Goal: Information Seeking & Learning: Understand process/instructions

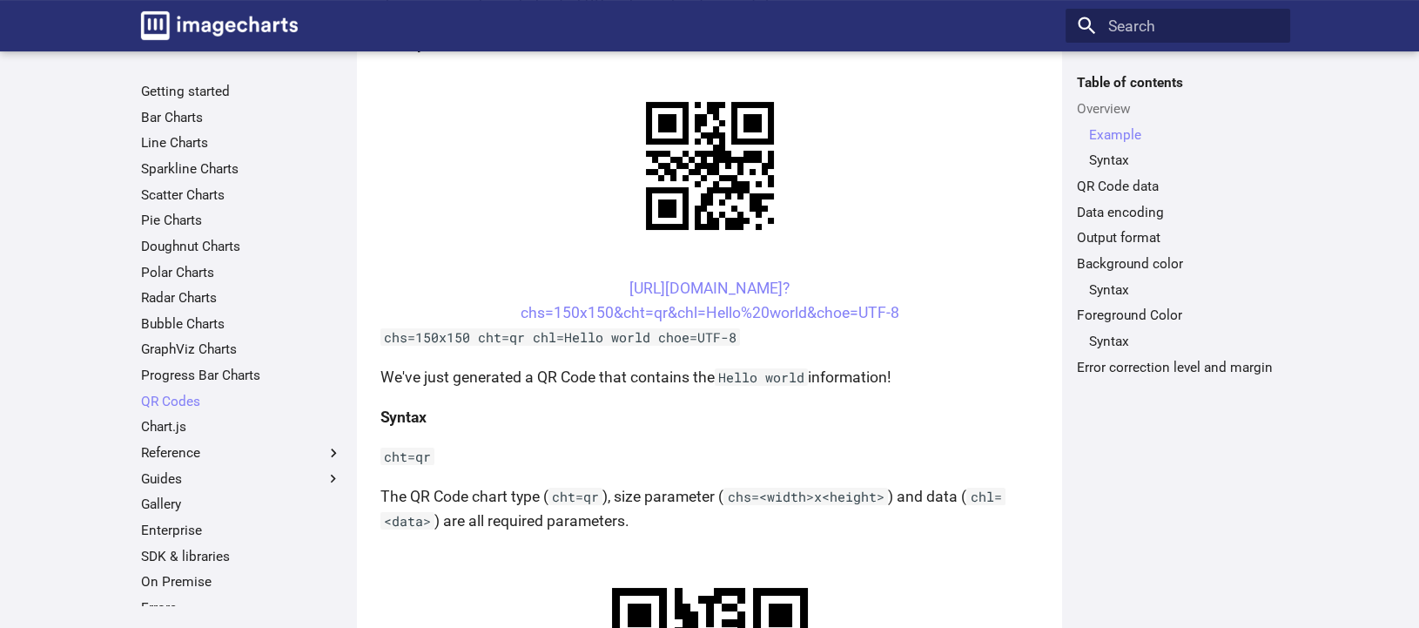
scroll to position [421, 0]
click at [627, 279] on link "[URL][DOMAIN_NAME]? chs=150x150&cht=qr&chl=Hello%20world&choe=UTF-8" at bounding box center [710, 300] width 379 height 42
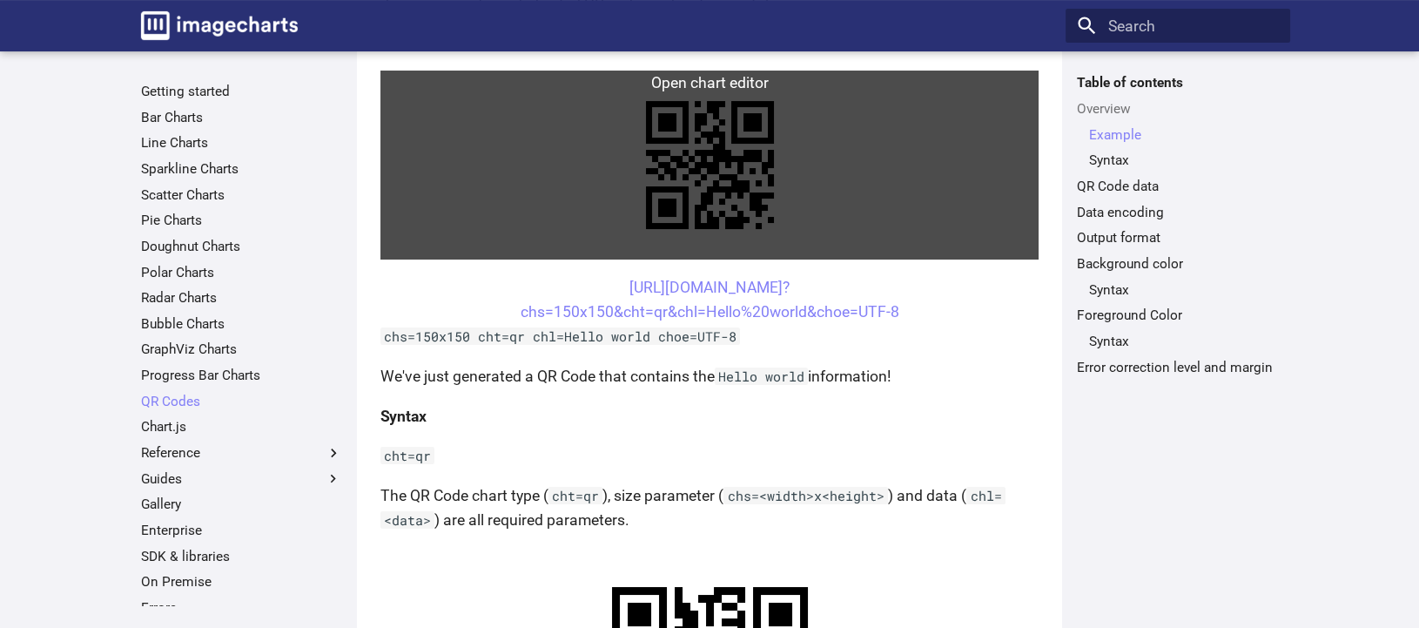
drag, startPoint x: 726, startPoint y: 300, endPoint x: 924, endPoint y: 222, distance: 212.6
click at [924, 222] on link at bounding box center [709, 165] width 659 height 189
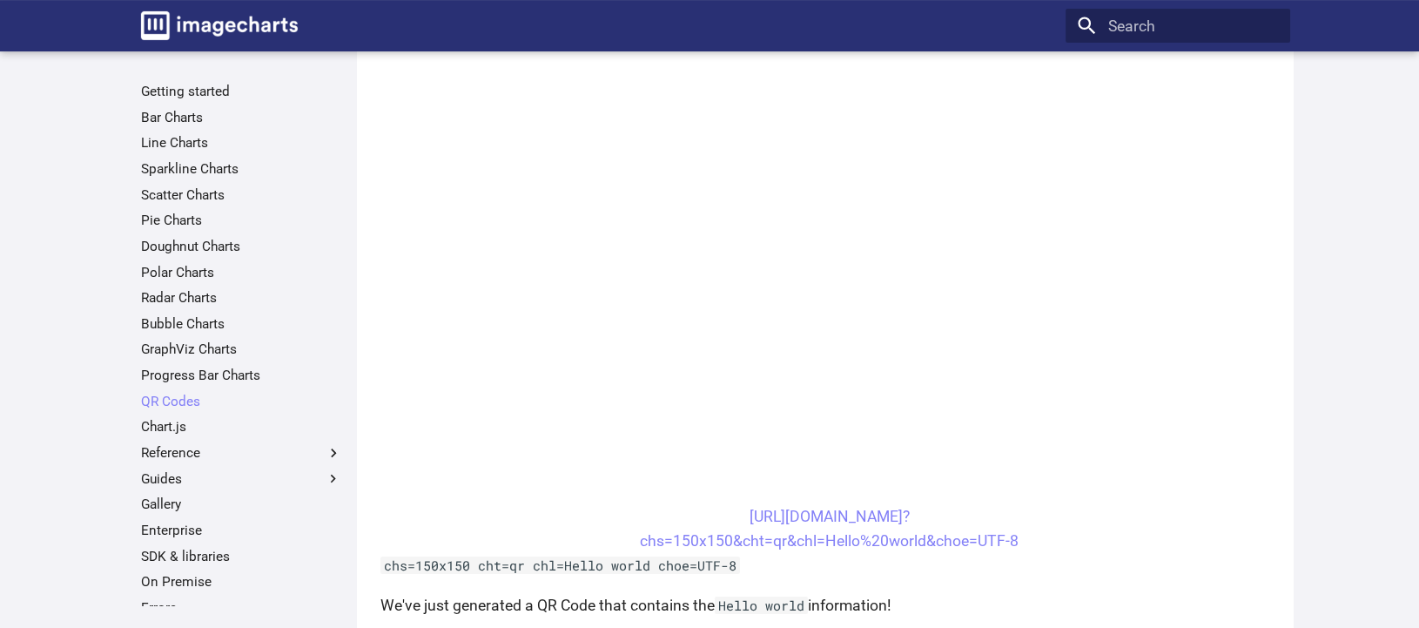
drag, startPoint x: 699, startPoint y: 515, endPoint x: 1029, endPoint y: 542, distance: 331.1
click at [1029, 542] on center "[URL][DOMAIN_NAME]? chs=150x150&cht=qr&chl=Hello%20world&choe=UTF-8" at bounding box center [829, 528] width 898 height 49
copy link "[URL][DOMAIN_NAME]? chs=150x150&cht=qr&chl=Hello%20world&choe=UTF-8"
click at [861, 527] on center "[URL][DOMAIN_NAME]? chs=150x150&cht=qr&chl=Hello%20world&choe=UTF-8" at bounding box center [829, 528] width 898 height 49
click at [705, 544] on link "[URL][DOMAIN_NAME]? chs=150x150&cht=qr&chl=Hello%20world&choe=UTF-8" at bounding box center [829, 529] width 379 height 42
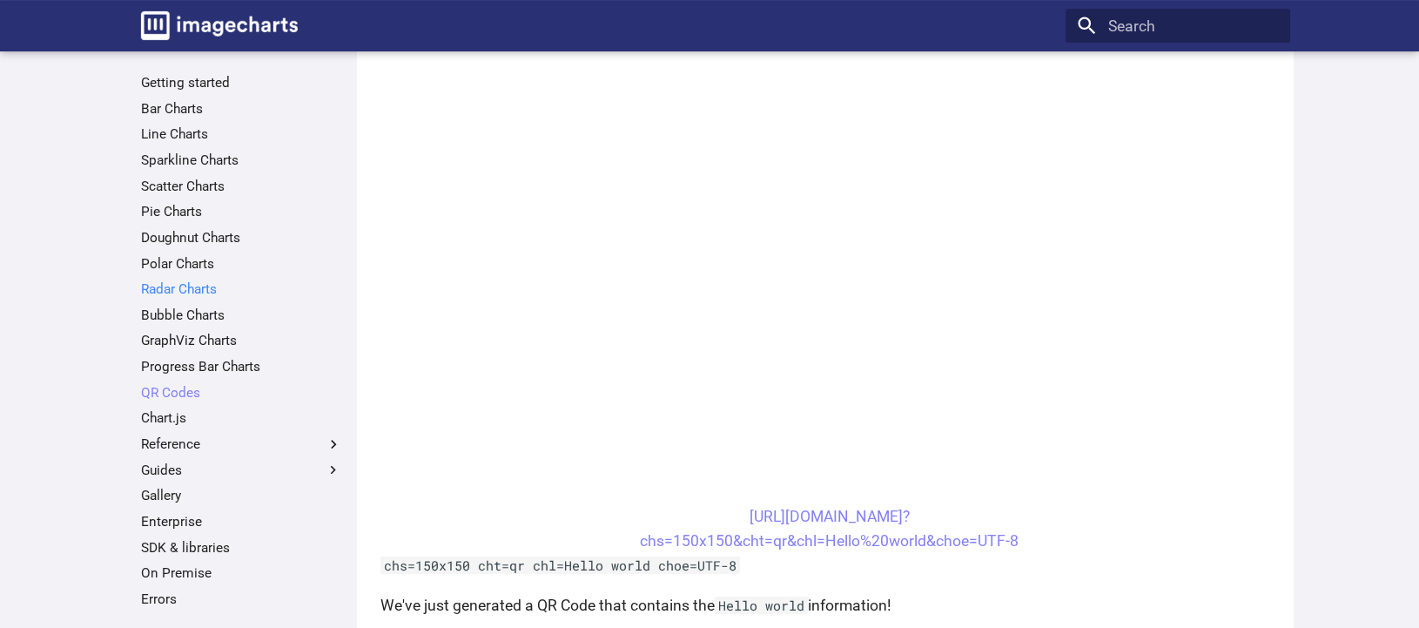
scroll to position [0, 0]
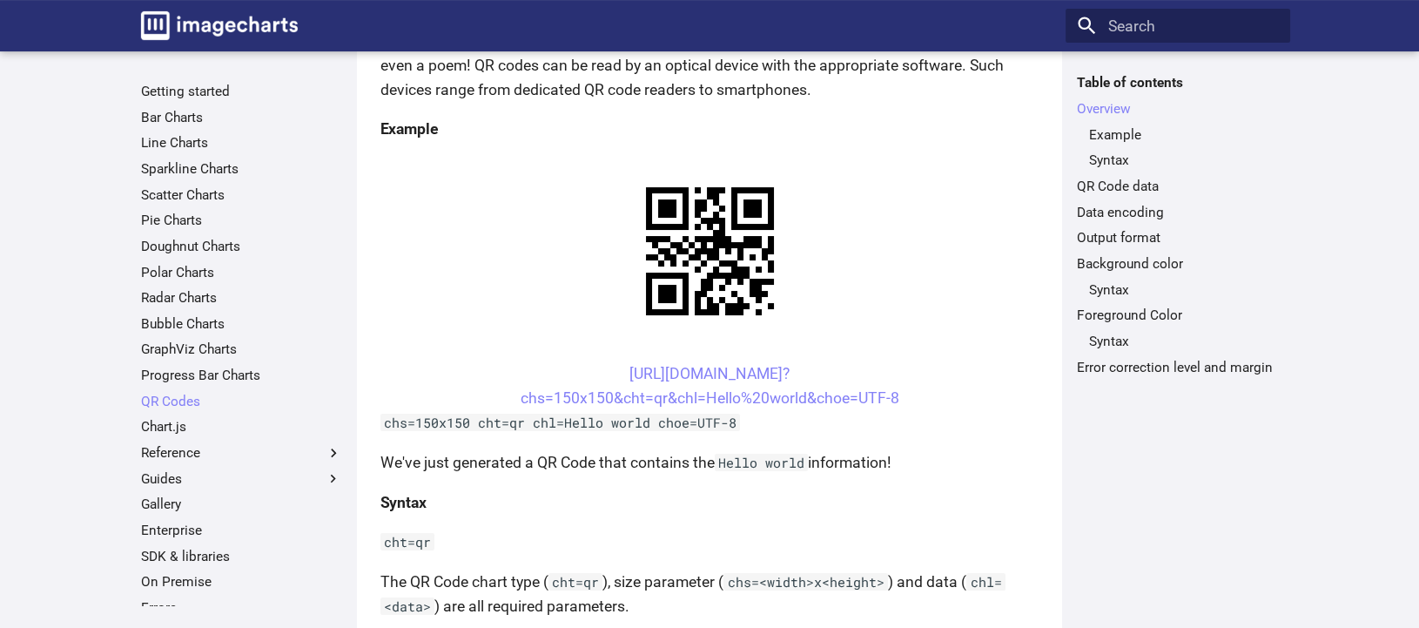
scroll to position [337, 0]
